Goal: Check status: Check status

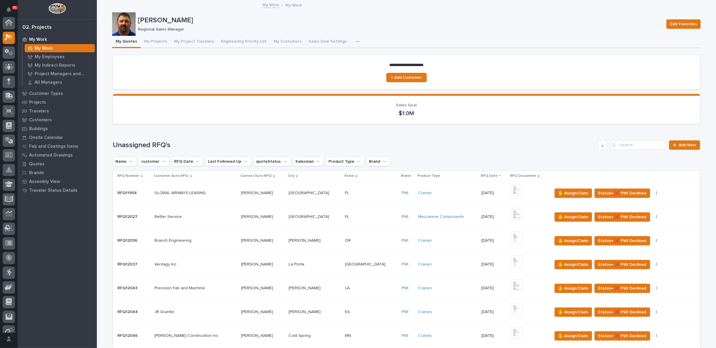
scroll to position [15, 0]
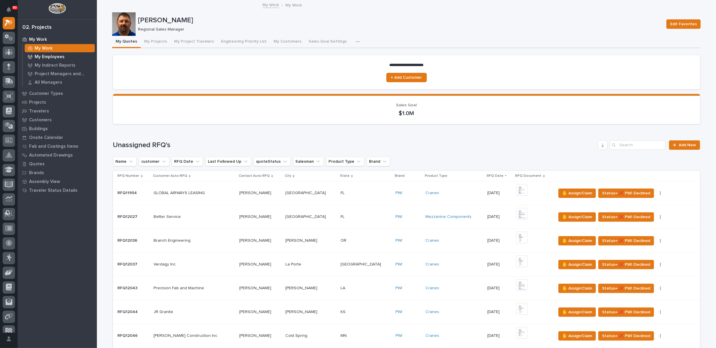
click at [52, 57] on p "My Employees" at bounding box center [50, 56] width 30 height 5
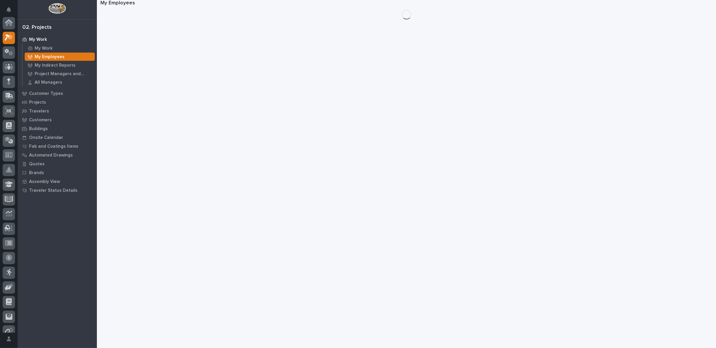
scroll to position [15, 0]
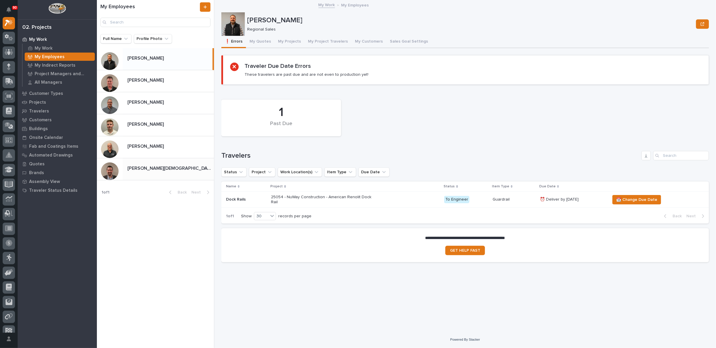
click at [153, 165] on p at bounding box center [169, 168] width 84 height 6
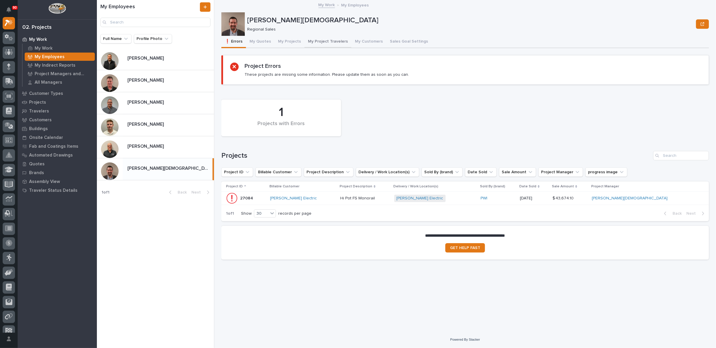
click at [320, 41] on button "My Project Travelers" at bounding box center [327, 42] width 47 height 12
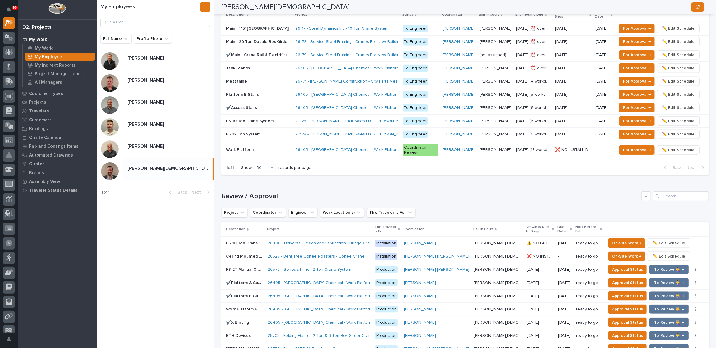
scroll to position [391, 0]
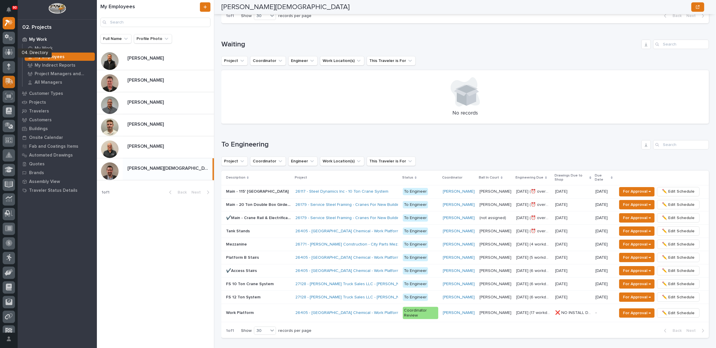
click at [10, 79] on icon at bounding box center [10, 81] width 8 height 6
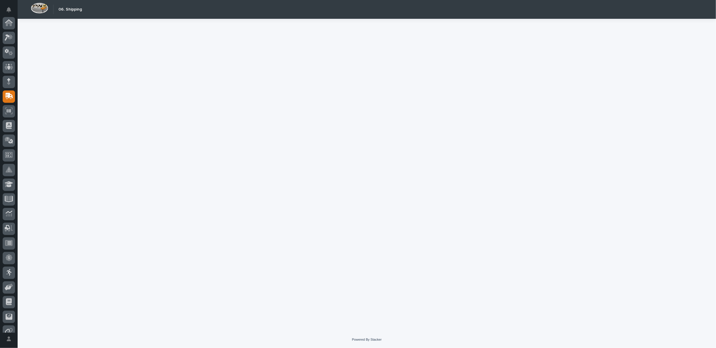
scroll to position [51, 0]
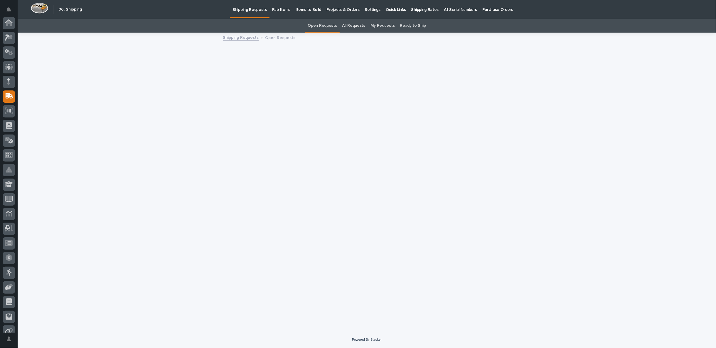
scroll to position [51, 0]
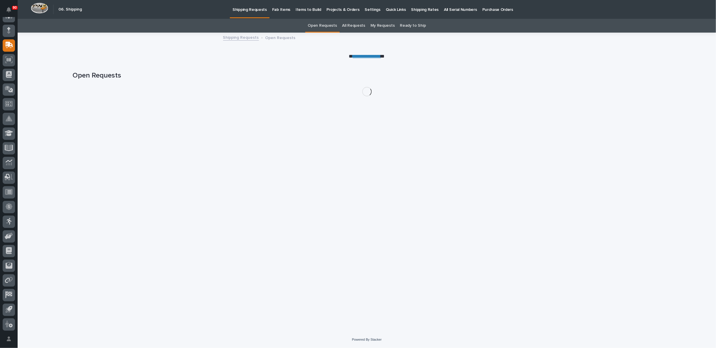
click at [280, 9] on p "Fab Items" at bounding box center [281, 6] width 18 height 12
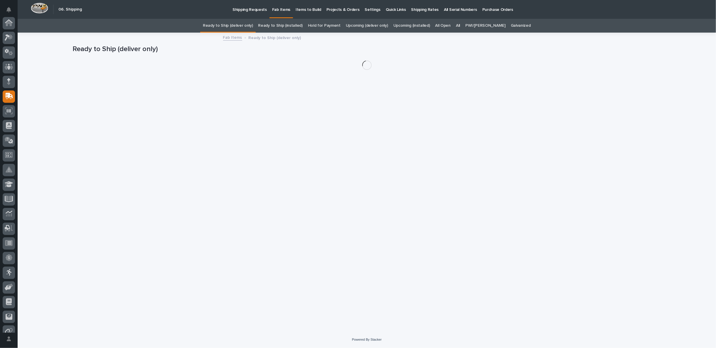
scroll to position [51, 0]
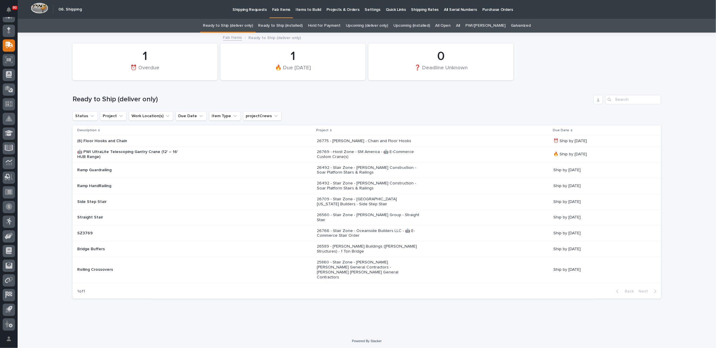
click at [460, 24] on link "All" at bounding box center [458, 26] width 4 height 14
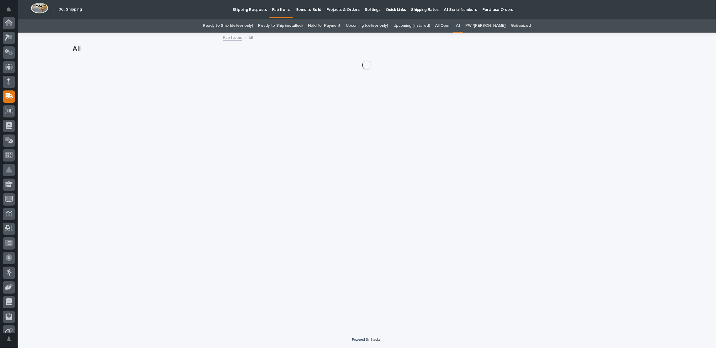
scroll to position [51, 0]
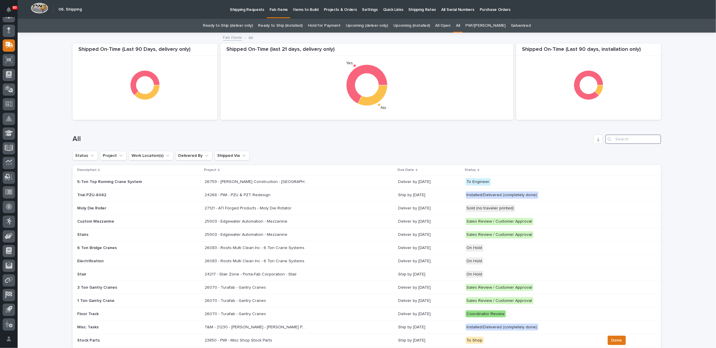
click at [632, 138] on input "Search" at bounding box center [633, 138] width 56 height 9
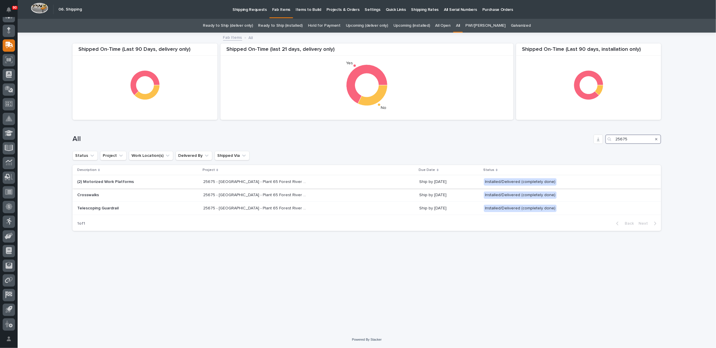
type input "25675"
click at [167, 180] on p "(2) Motorized Work Platforms" at bounding box center [128, 181] width 103 height 5
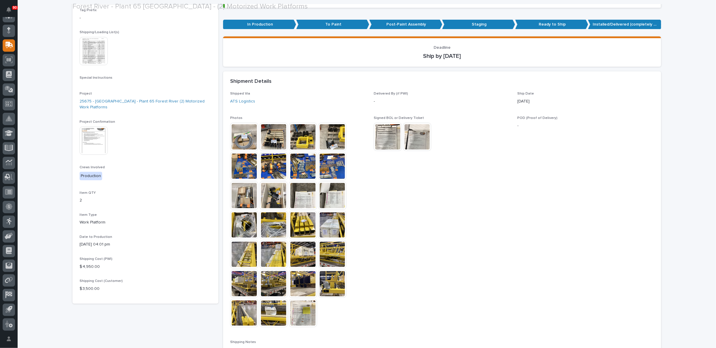
scroll to position [130, 0]
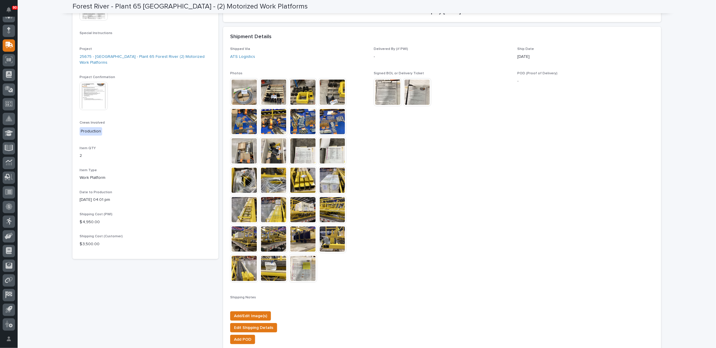
click at [246, 94] on img at bounding box center [244, 92] width 28 height 28
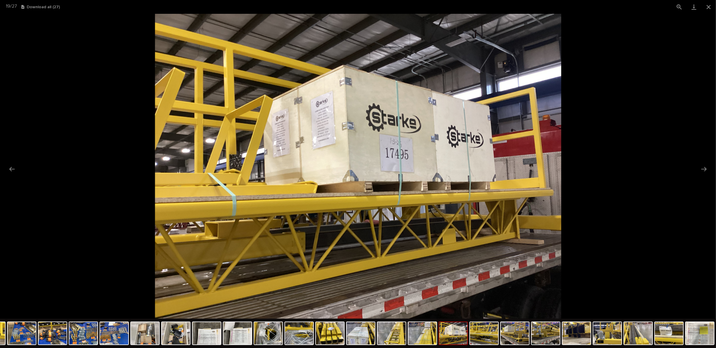
click at [332, 120] on img at bounding box center [358, 166] width 406 height 305
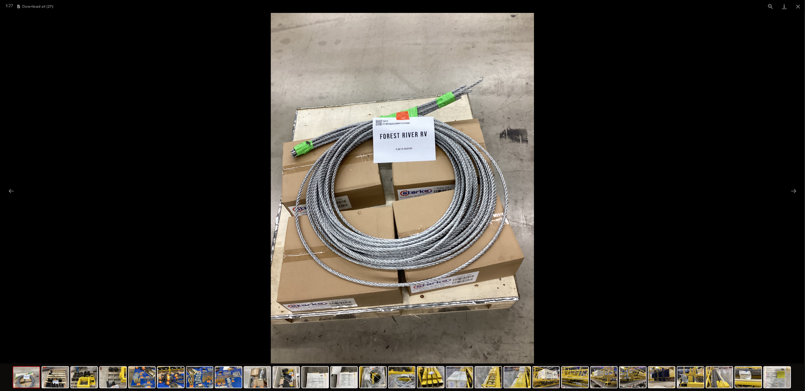
scroll to position [0, 0]
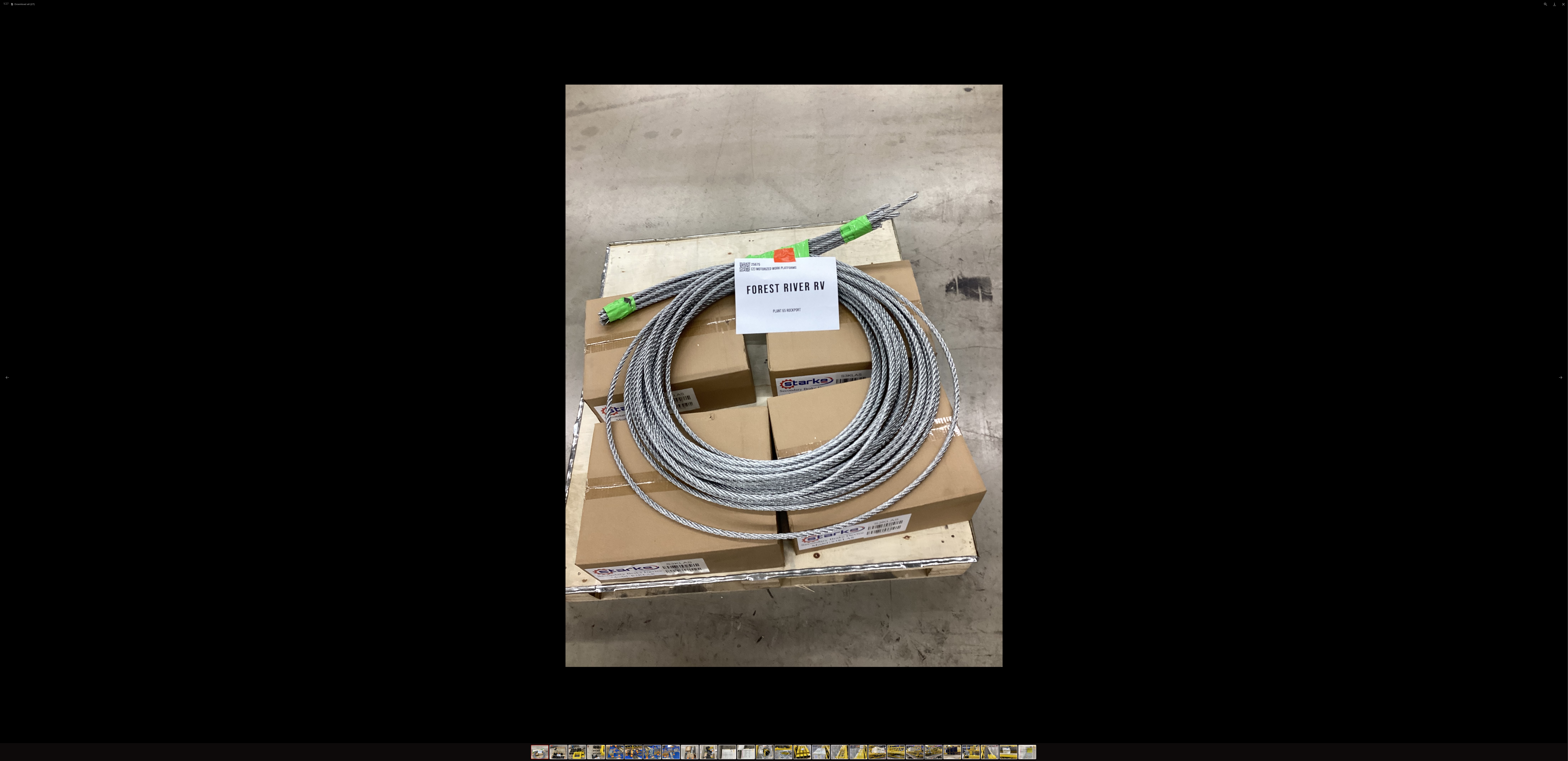
click at [100, 101] on picture at bounding box center [784, 376] width 1568 height 735
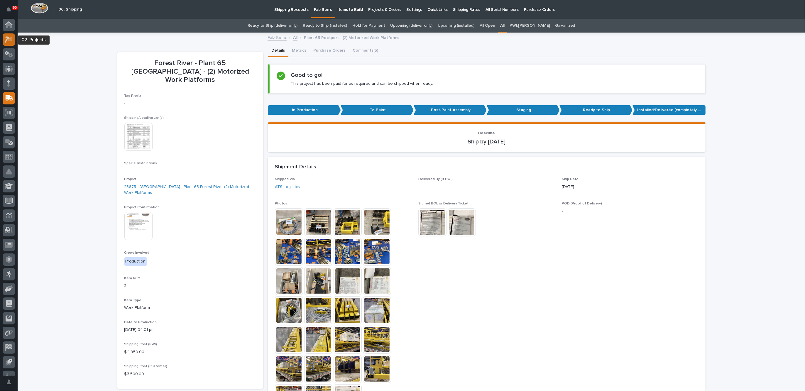
click at [7, 39] on icon at bounding box center [7, 39] width 5 height 6
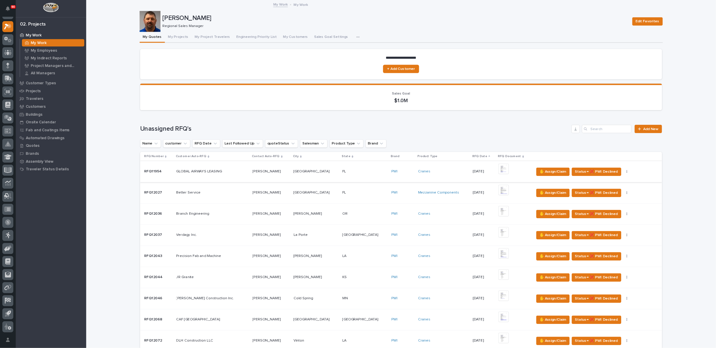
scroll to position [10, 0]
